Goal: Task Accomplishment & Management: Manage account settings

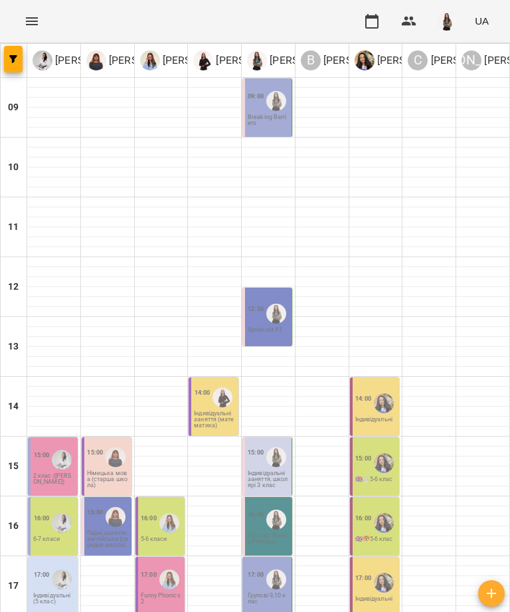
scroll to position [451, 0]
type input "**********"
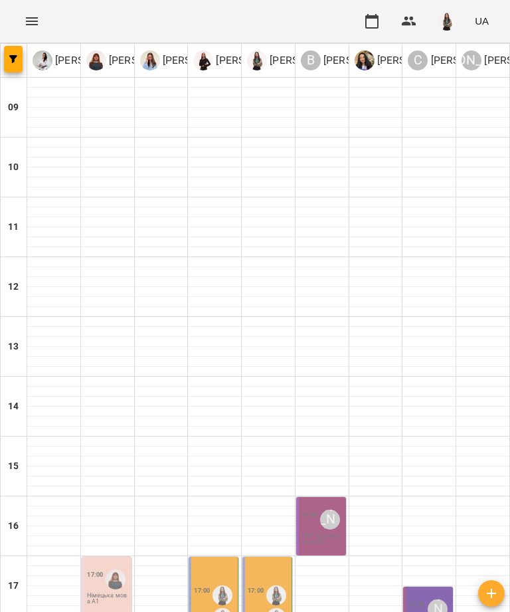
scroll to position [197, 0]
click at [314, 497] on div "16:00 Васильєва Ірина Дмитрівна НМТ українська мова" at bounding box center [321, 526] width 50 height 58
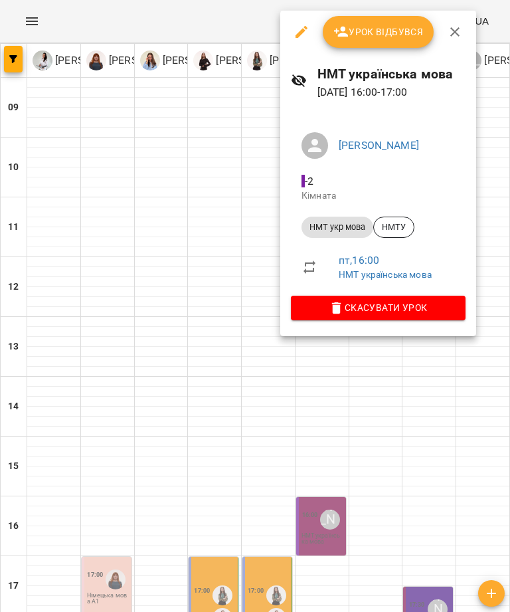
click at [400, 36] on span "Урок відбувся" at bounding box center [378, 32] width 90 height 16
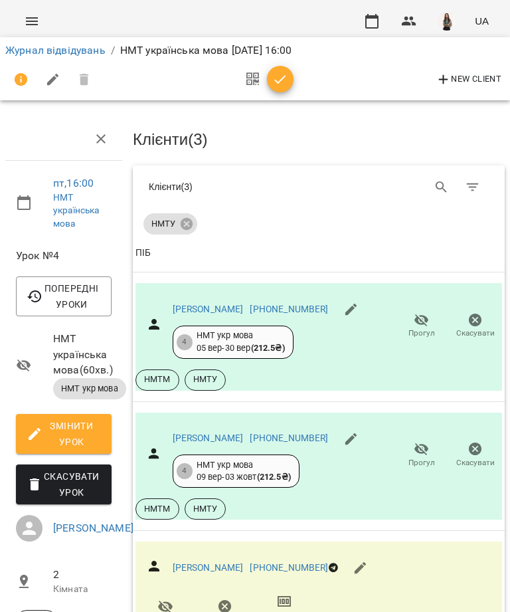
click at [68, 51] on link "Журнал відвідувань" at bounding box center [55, 50] width 100 height 13
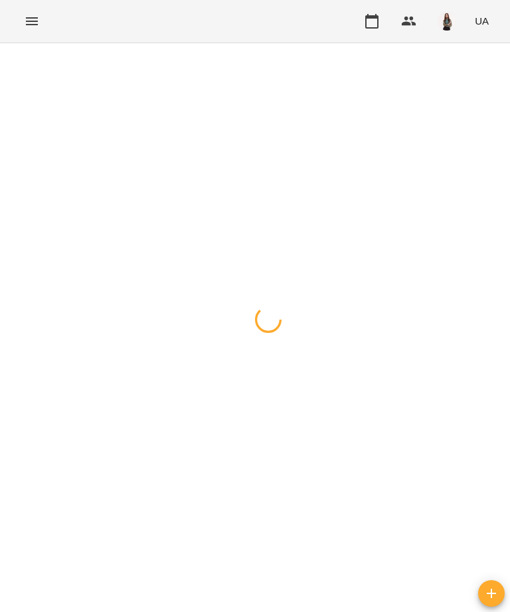
click at [509, 43] on div at bounding box center [255, 43] width 510 height 0
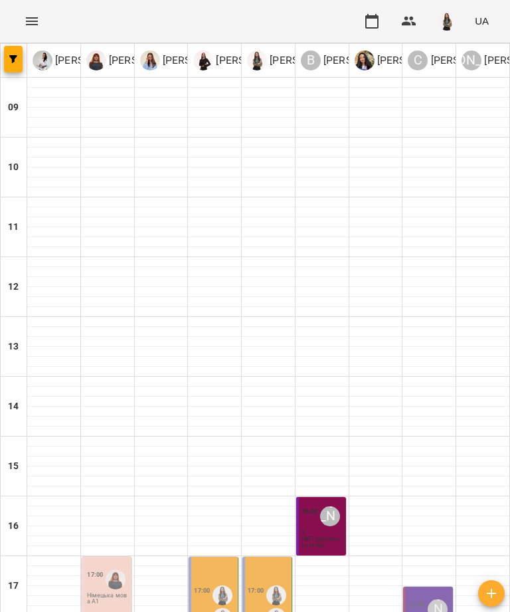
scroll to position [197, 0]
click at [103, 557] on div "17:00 Німецька мова А1" at bounding box center [107, 586] width 50 height 58
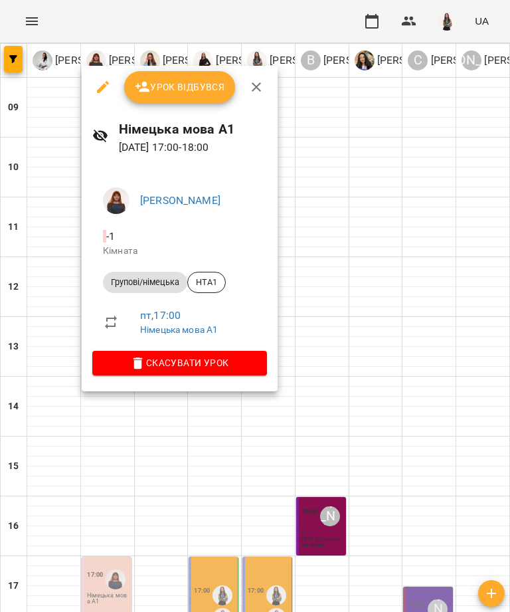
click at [203, 80] on span "Урок відбувся" at bounding box center [180, 87] width 90 height 16
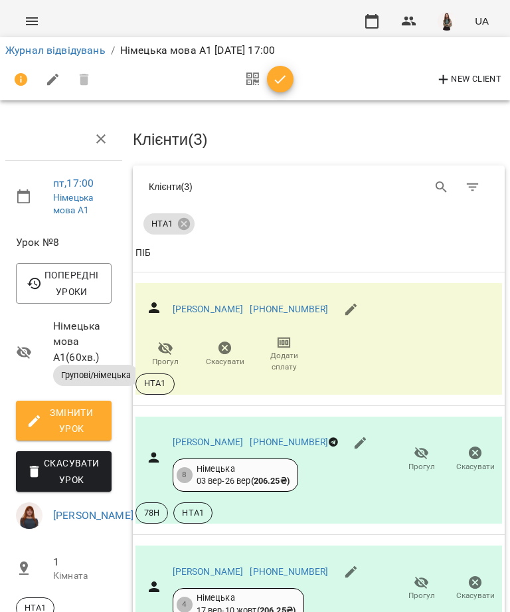
click at [82, 52] on link "Журнал відвідувань" at bounding box center [55, 50] width 100 height 13
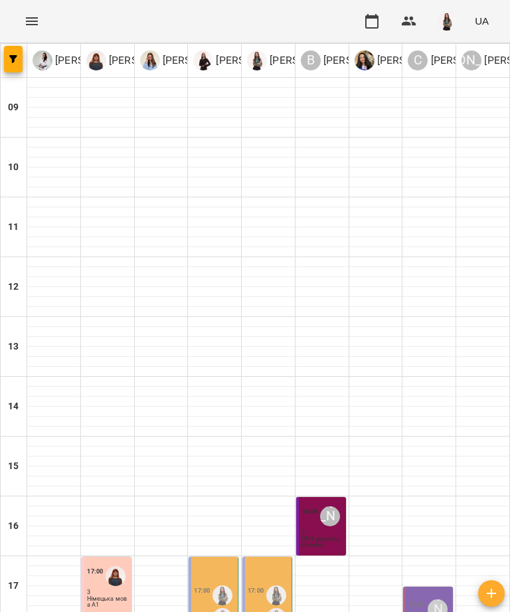
scroll to position [197, 0]
click at [216, 557] on div "17:00 Підготовка до школи+англійська мова" at bounding box center [214, 616] width 50 height 118
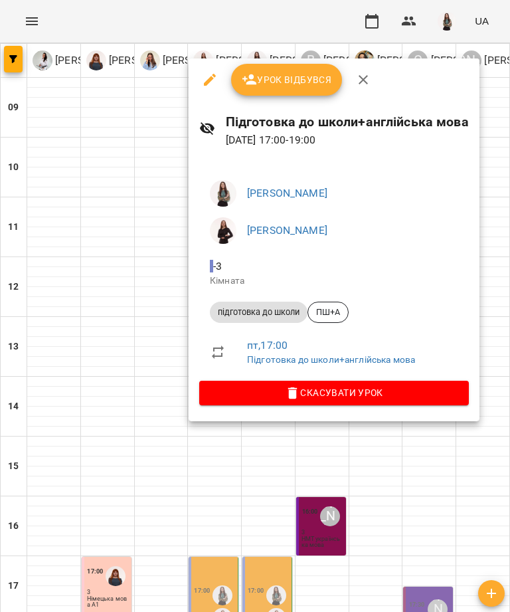
click at [278, 84] on span "Урок відбувся" at bounding box center [287, 80] width 90 height 16
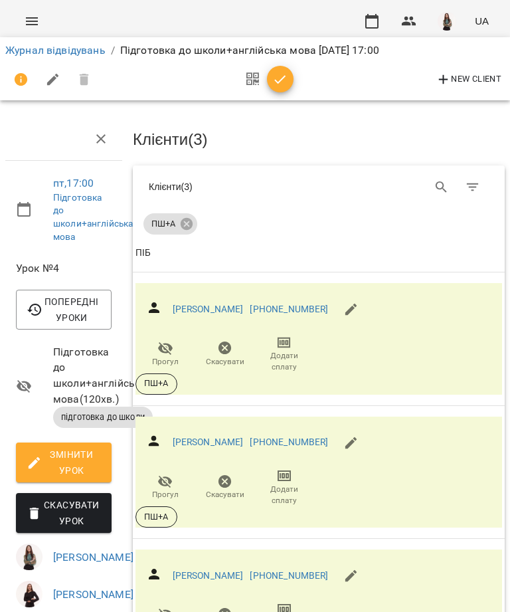
click at [89, 50] on link "Журнал відвідувань" at bounding box center [55, 50] width 100 height 13
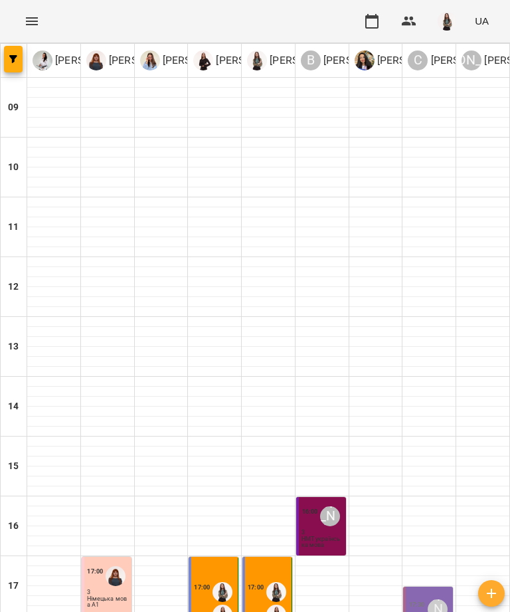
scroll to position [197, 0]
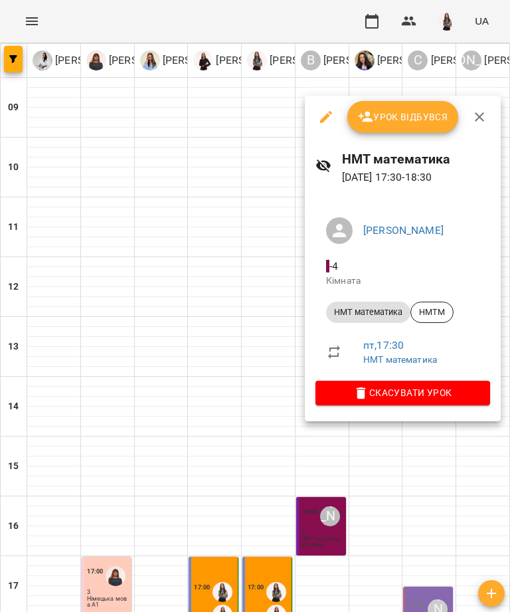
click at [424, 434] on div at bounding box center [255, 306] width 510 height 612
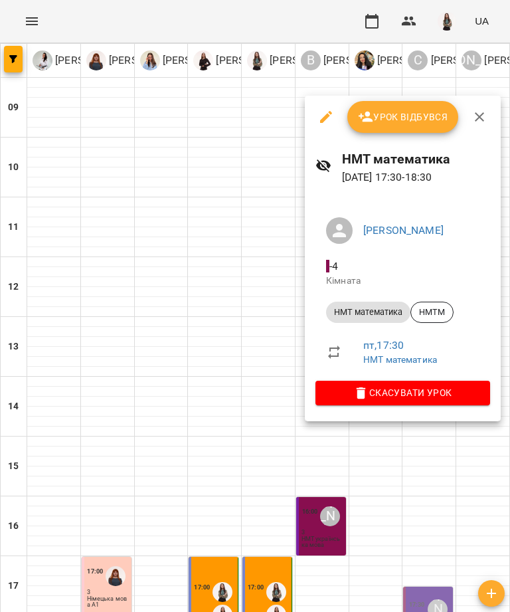
click at [404, 122] on span "Урок відбувся" at bounding box center [403, 117] width 90 height 16
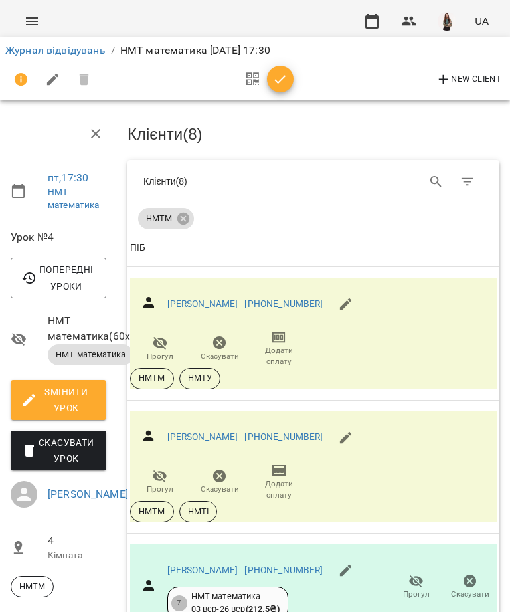
scroll to position [68, 5]
click at [238, 298] on link "Бурдейний Артем Володимирович" at bounding box center [202, 303] width 71 height 11
click at [199, 431] on link "[PERSON_NAME]" at bounding box center [202, 436] width 71 height 11
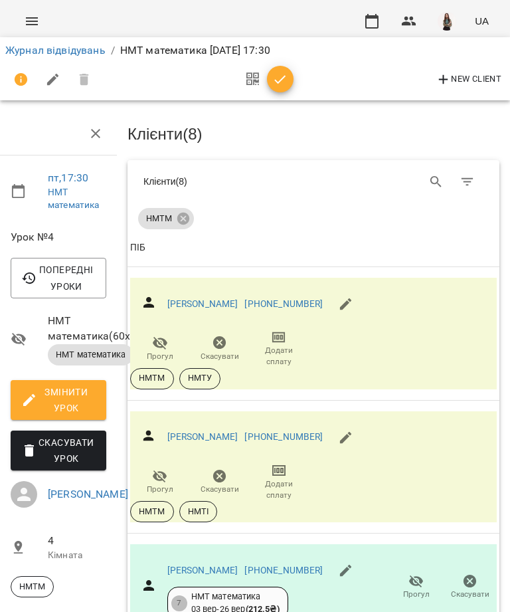
scroll to position [797, 5]
click at [85, 52] on link "Журнал відвідувань" at bounding box center [55, 50] width 100 height 13
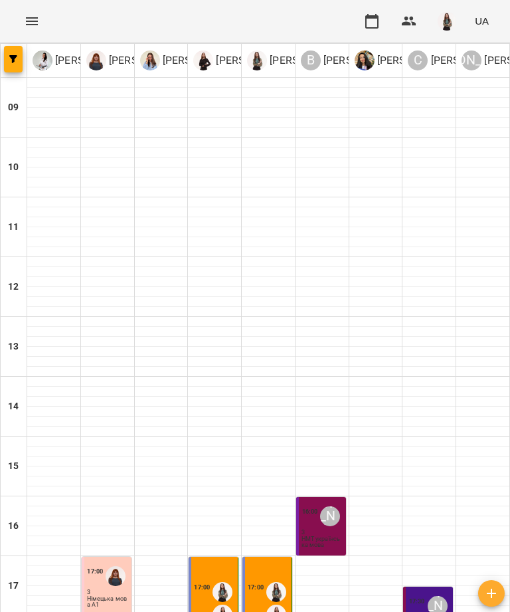
scroll to position [197, 0]
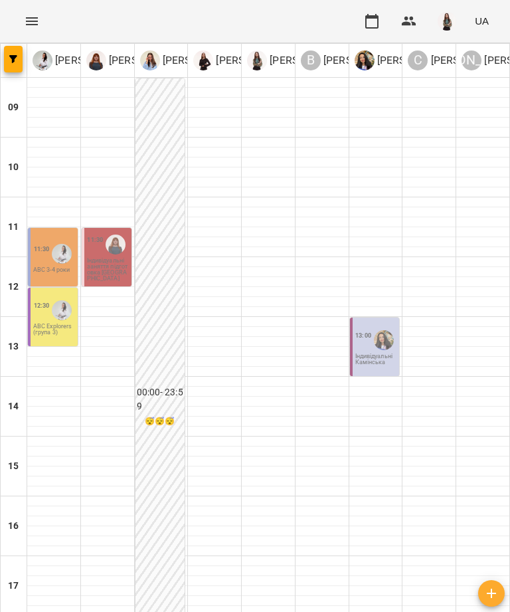
scroll to position [18, 0]
click at [56, 324] on p "ABC Explorers (група 3)" at bounding box center [54, 330] width 42 height 12
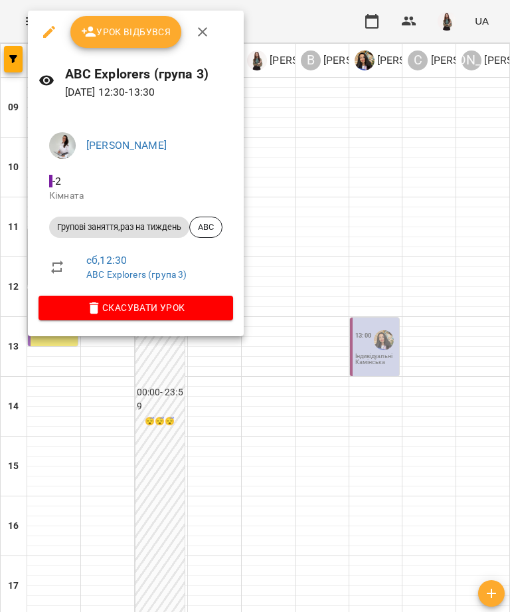
click at [203, 34] on icon "button" at bounding box center [202, 31] width 9 height 9
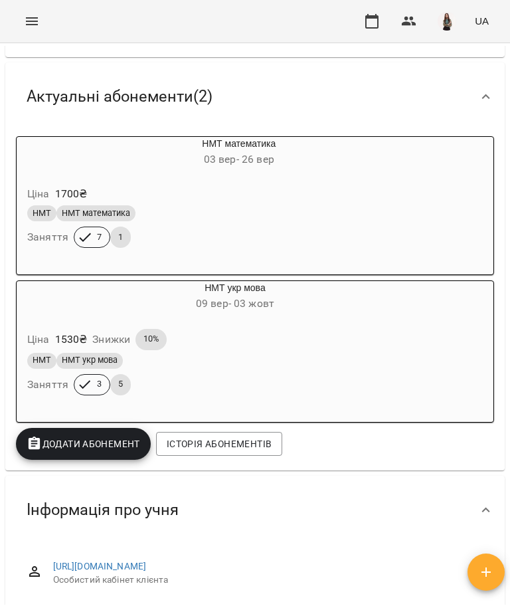
scroll to position [45, 0]
